Goal: Task Accomplishment & Management: Manage account settings

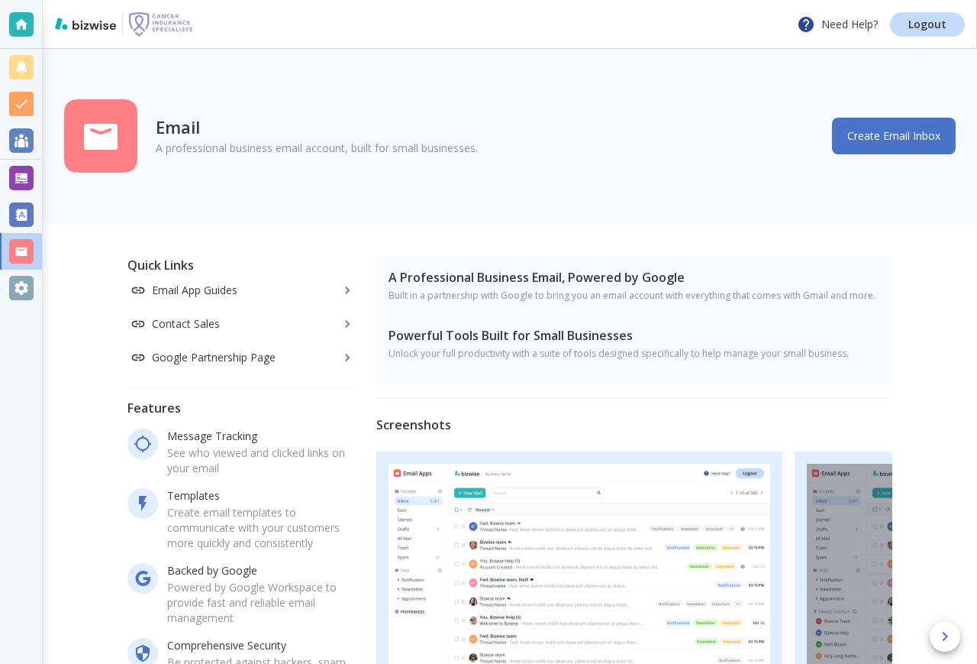
scroll to position [2, 0]
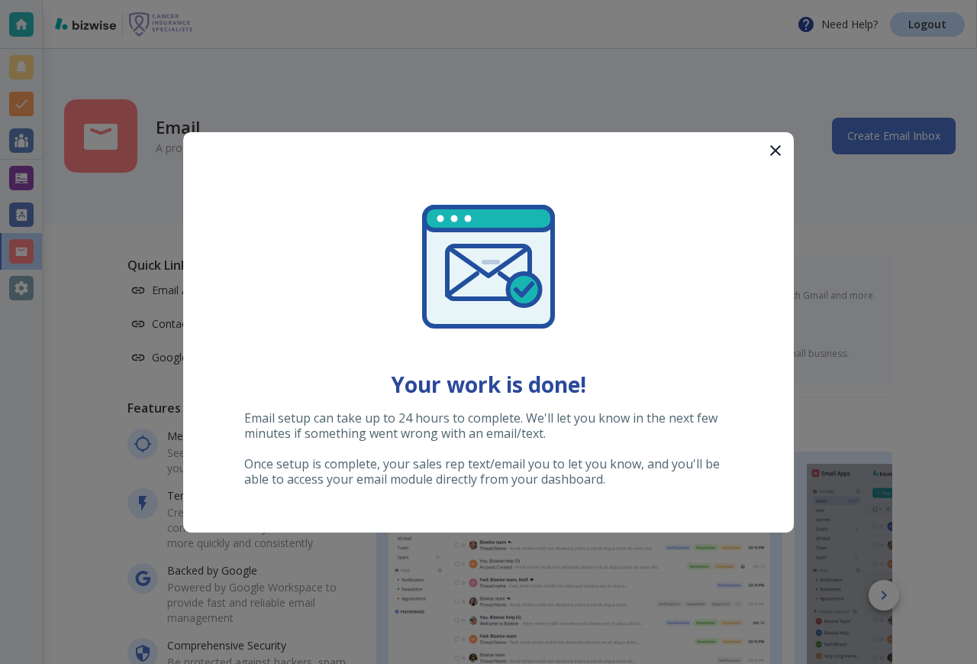
click at [777, 151] on icon "button" at bounding box center [775, 150] width 11 height 11
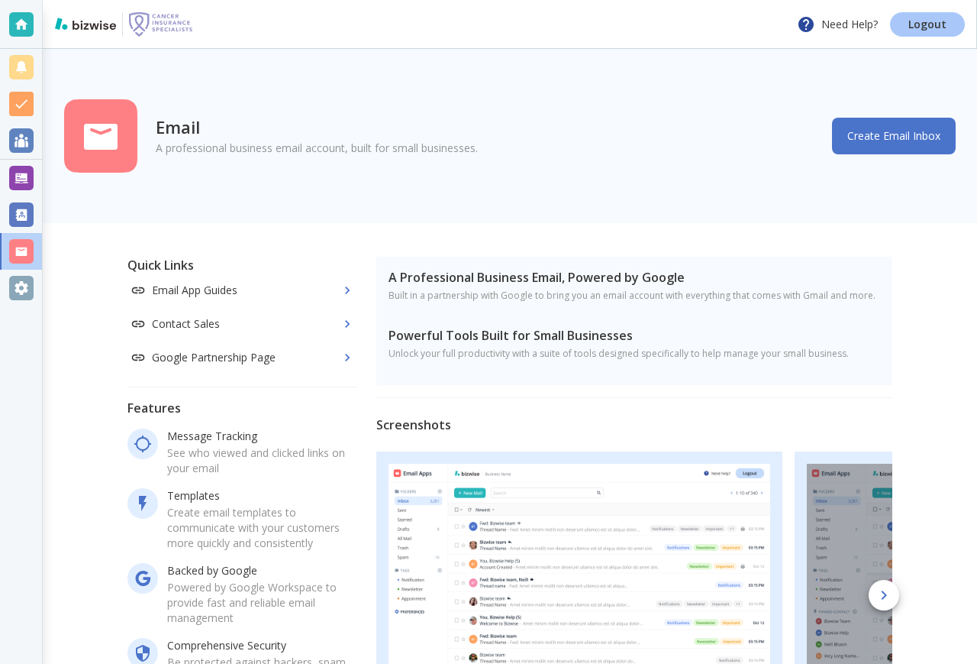
click at [948, 29] on link "Logout" at bounding box center [927, 24] width 75 height 24
